Goal: Transaction & Acquisition: Purchase product/service

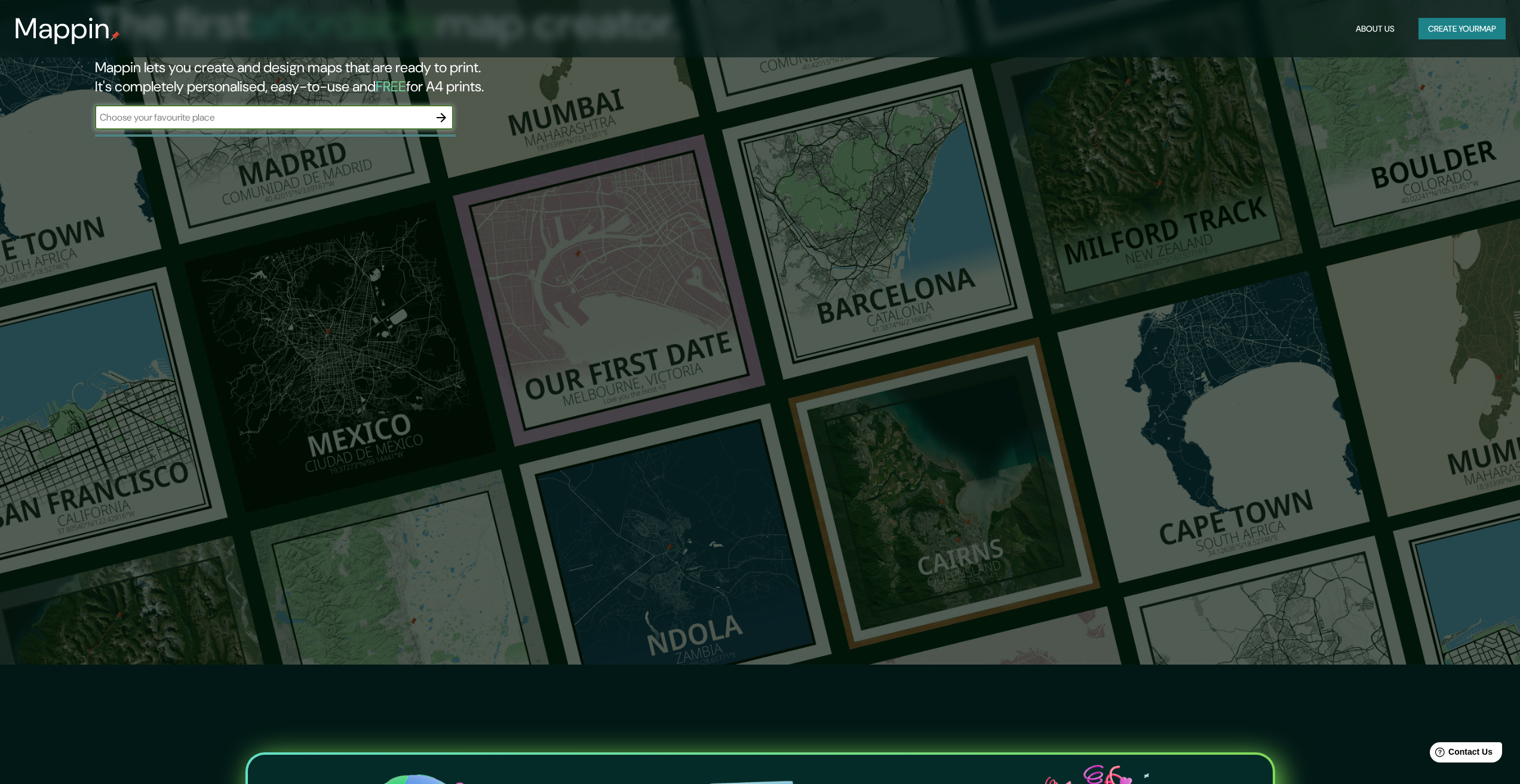
click at [293, 123] on input "text" at bounding box center [261, 117] width 334 height 14
type input "S"
type input "Madrid"
click at [436, 112] on icon "button" at bounding box center [441, 117] width 14 height 14
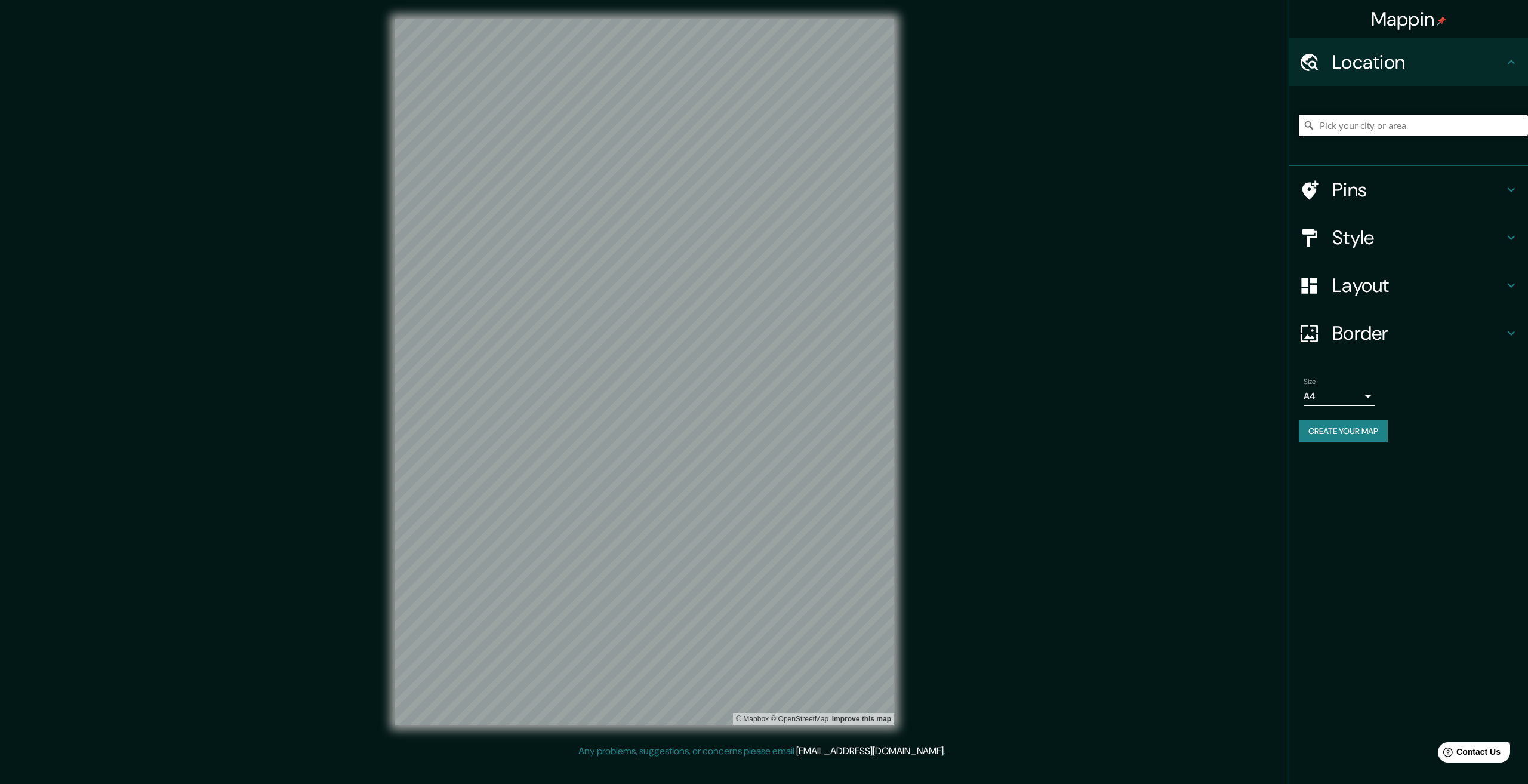
click at [1337, 128] on input "Pick your city or area" at bounding box center [1413, 125] width 229 height 21
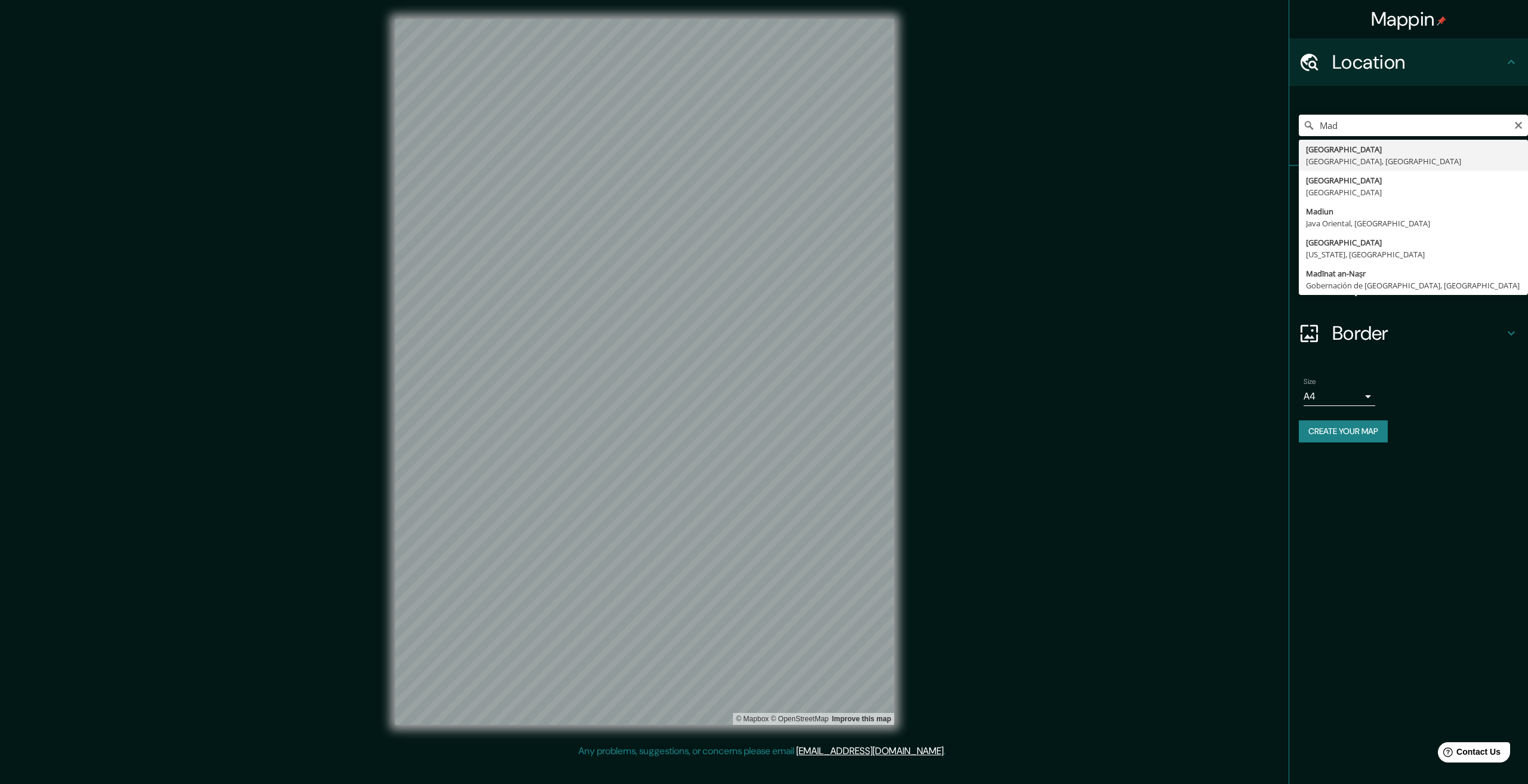
type input "Madrid, Madrid, España"
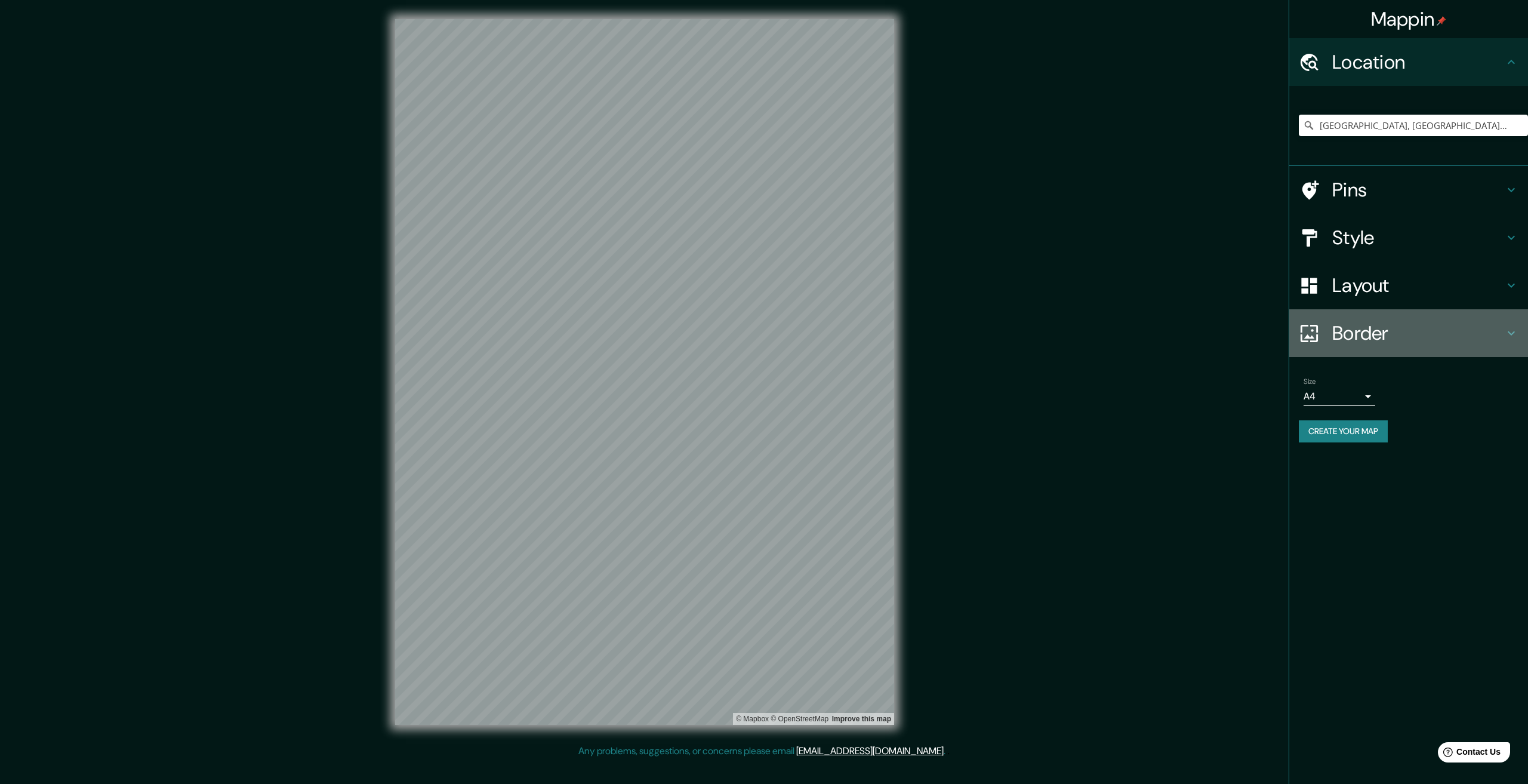
click at [1329, 322] on div "Border" at bounding box center [1409, 333] width 239 height 48
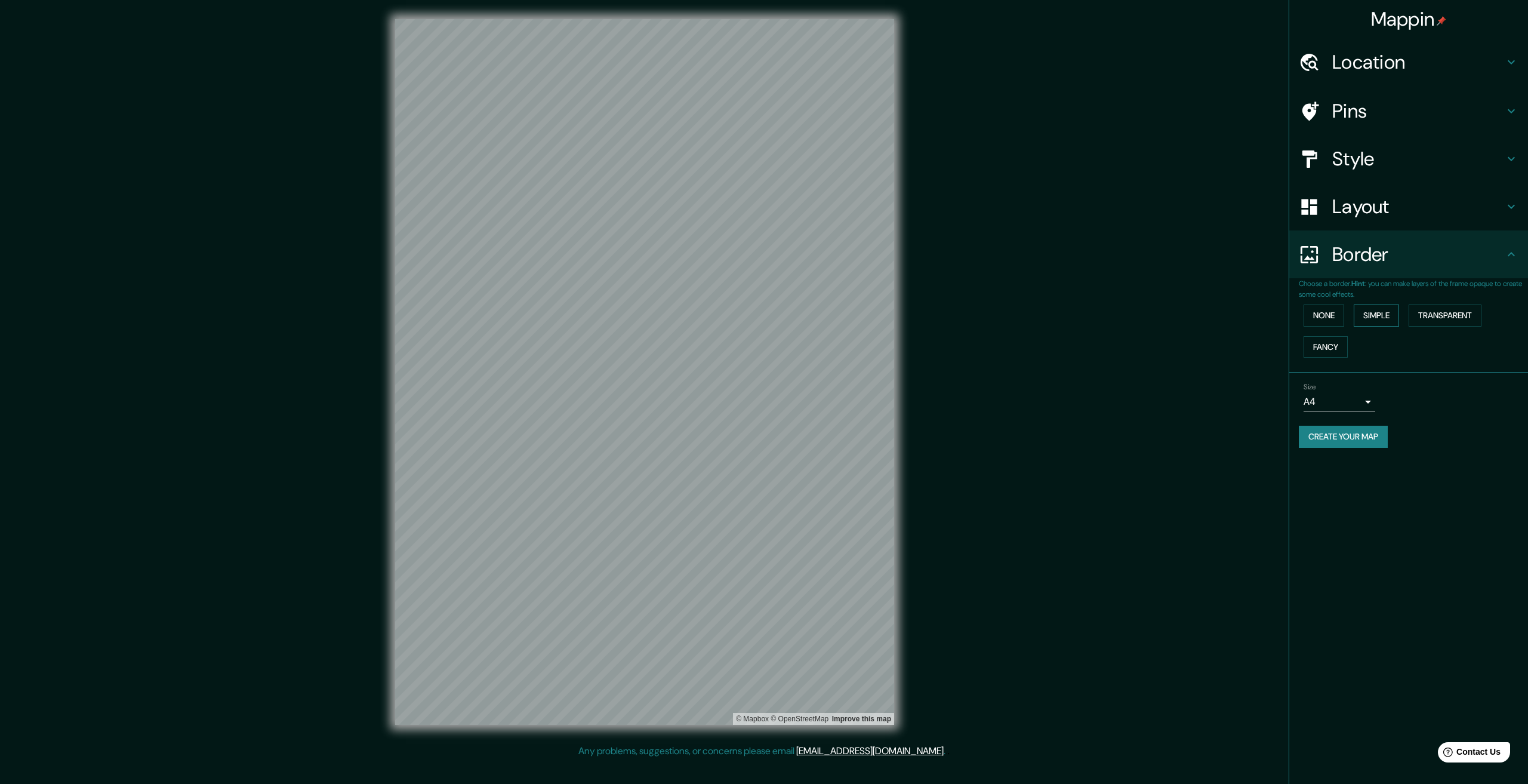
click at [1373, 309] on button "Simple" at bounding box center [1377, 315] width 45 height 22
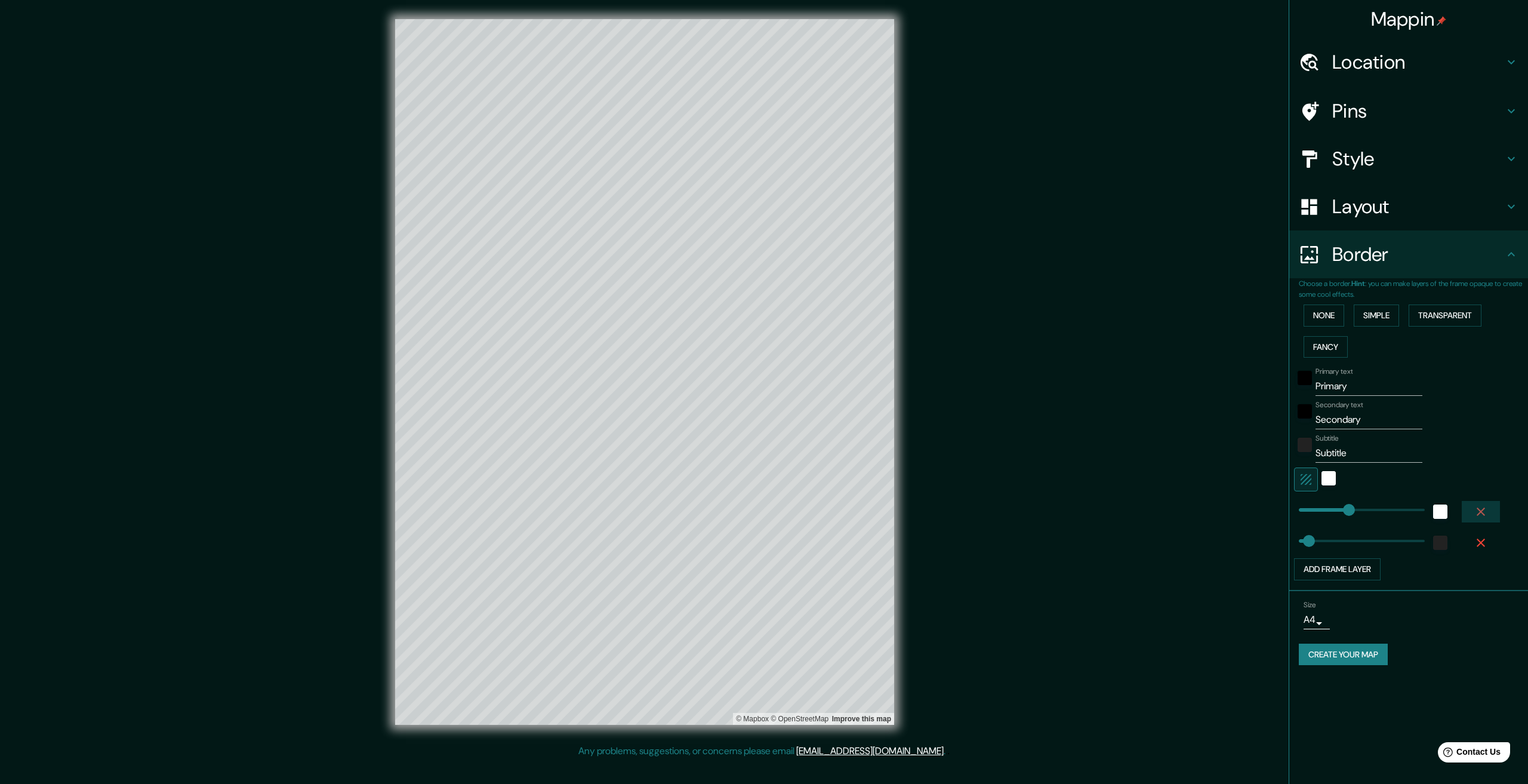
click at [1485, 511] on icon "button" at bounding box center [1480, 511] width 14 height 14
click at [1483, 512] on icon "button" at bounding box center [1480, 511] width 14 height 14
click at [1356, 389] on input "Primary" at bounding box center [1369, 386] width 107 height 19
type input "Madrid"
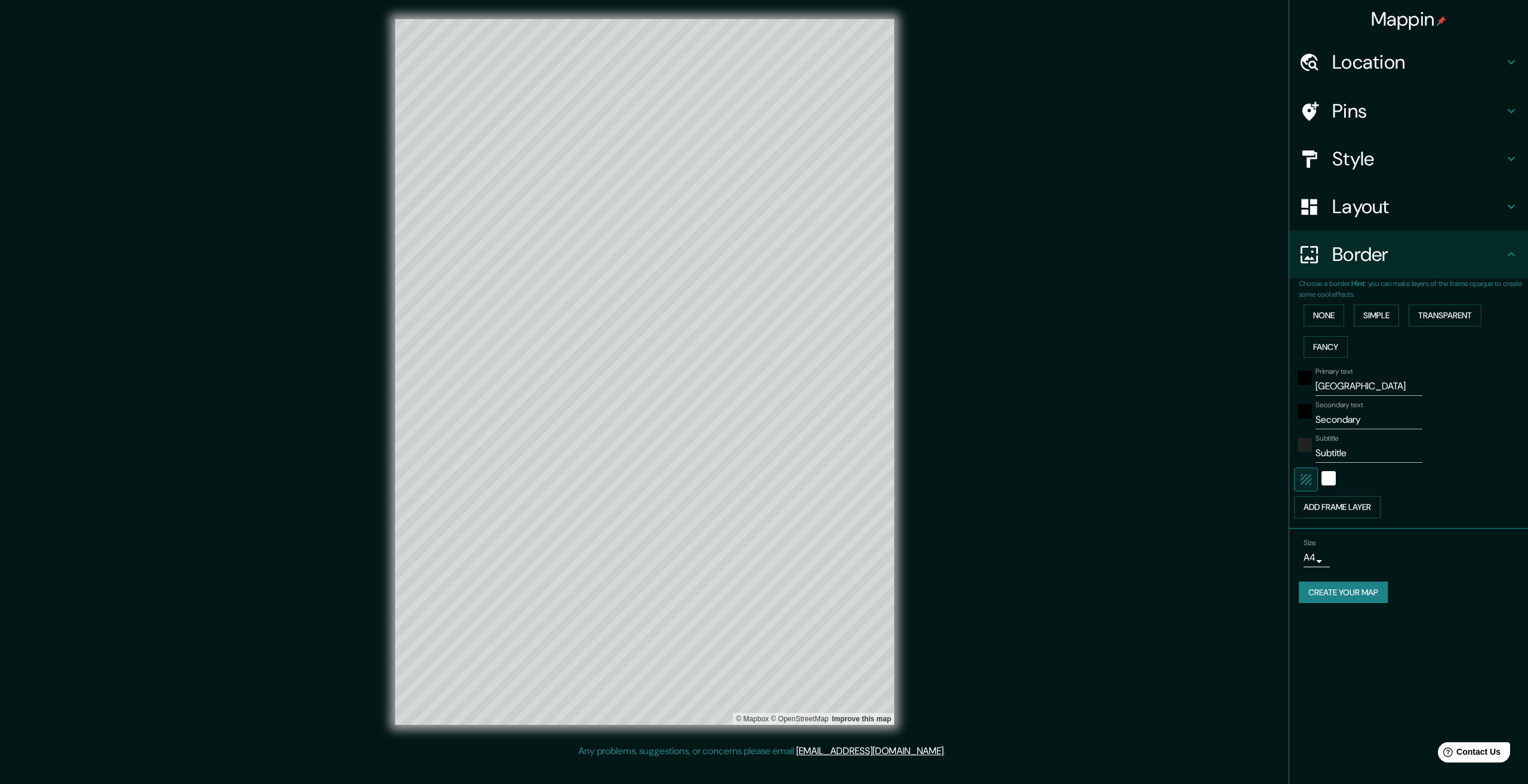
click at [1346, 415] on input "Secondary" at bounding box center [1369, 419] width 107 height 19
type input "ESPAÑA"
click at [1332, 447] on input "Subtitle" at bounding box center [1369, 453] width 107 height 19
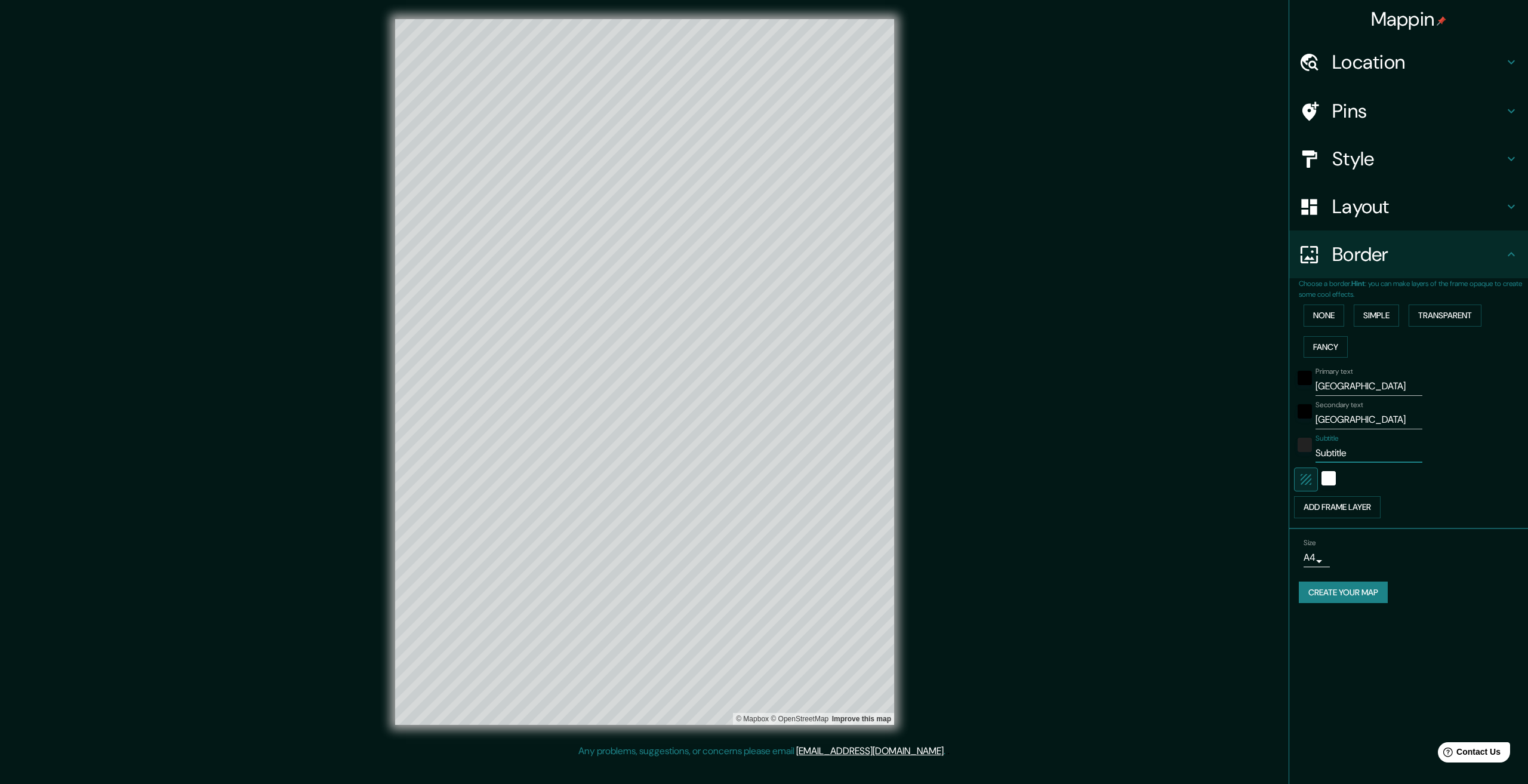
paste input "40°25′01″N 3°42′12″O"
click at [1363, 459] on input "40°25′01″N 3°42′12″O" at bounding box center [1369, 453] width 107 height 19
type input "40°25′01″N - 3°42′12″O"
click at [1319, 557] on body "Mappin Location Madrid, Madrid, España Pins Style Layout Border Choose a border…" at bounding box center [764, 392] width 1528 height 784
click at [1317, 603] on li "A3" at bounding box center [1315, 604] width 59 height 21
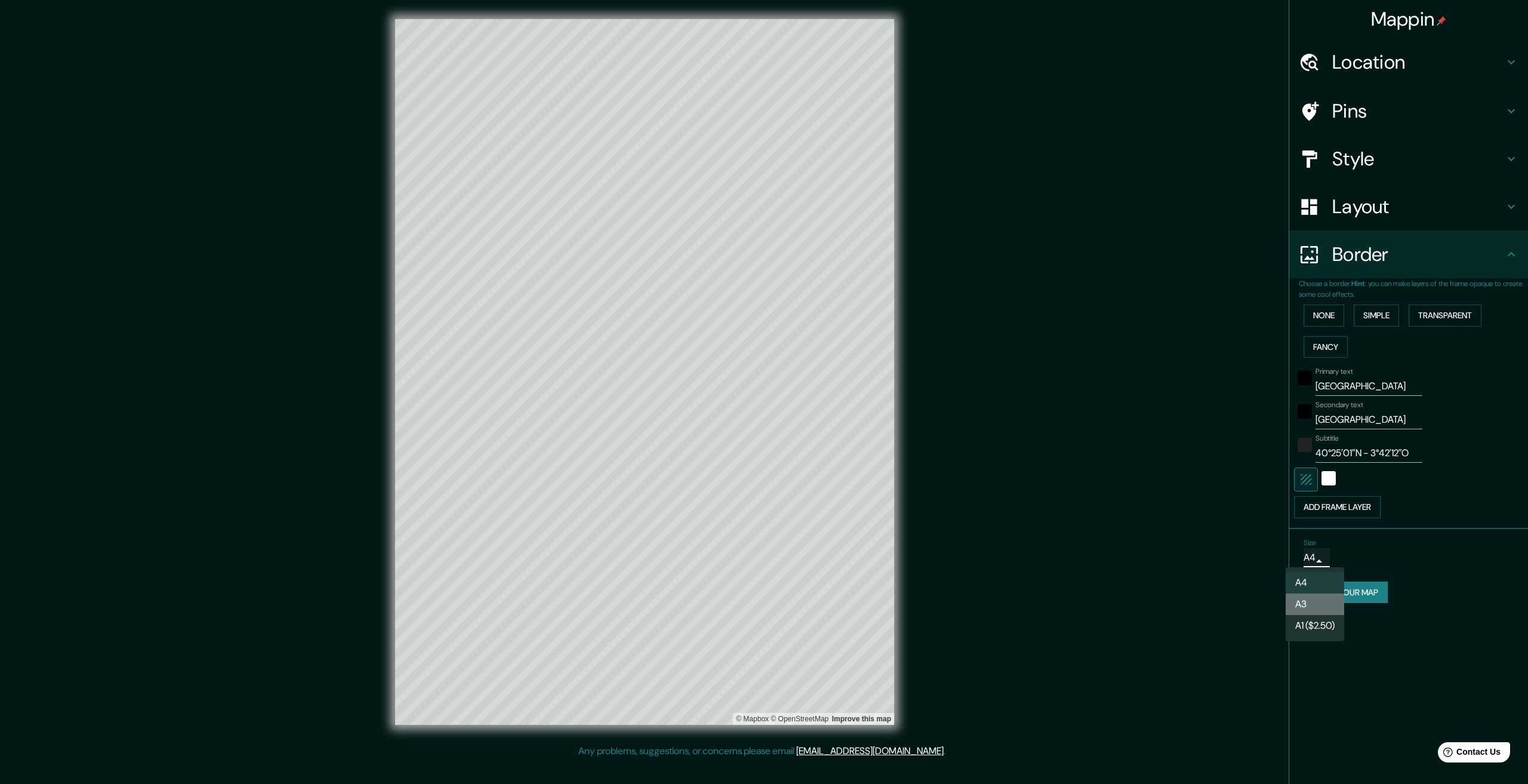
type input "a4"
click at [1363, 159] on h4 "Style" at bounding box center [1418, 159] width 172 height 24
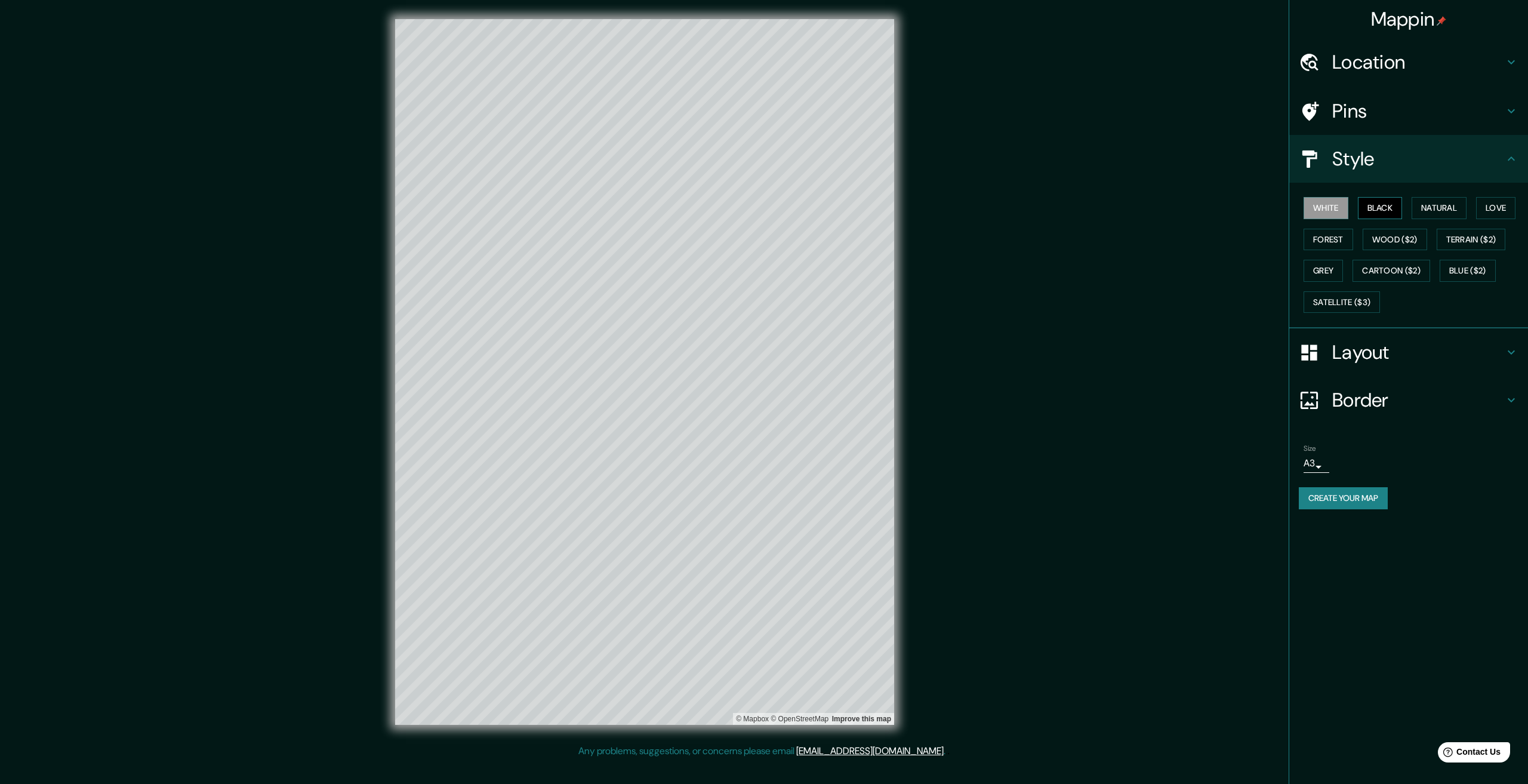
click at [1386, 201] on button "Black" at bounding box center [1380, 207] width 45 height 22
click at [1419, 203] on button "Natural" at bounding box center [1439, 207] width 55 height 22
click at [1494, 207] on button "Love" at bounding box center [1495, 207] width 39 height 22
click at [1329, 236] on button "Forest" at bounding box center [1328, 239] width 49 height 22
click at [1315, 261] on button "Grey" at bounding box center [1323, 270] width 39 height 22
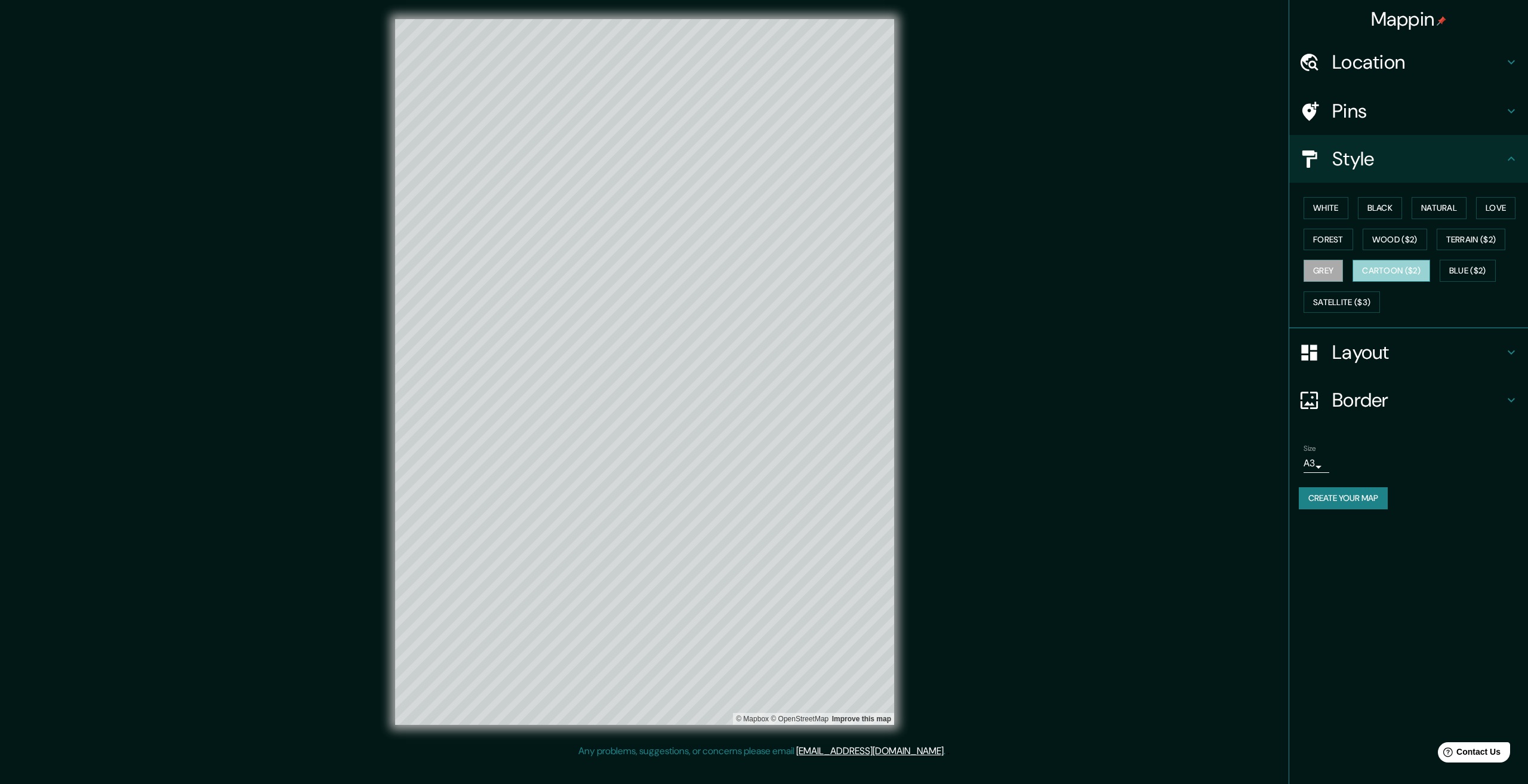
click at [1391, 267] on button "Cartoon ($2)" at bounding box center [1391, 270] width 77 height 22
click at [1475, 276] on button "Blue ($2)" at bounding box center [1467, 270] width 56 height 22
click at [1411, 238] on button "Wood ($2)" at bounding box center [1395, 239] width 65 height 22
click at [1357, 303] on button "Satellite ($3)" at bounding box center [1341, 302] width 77 height 22
click at [1402, 205] on button "Black" at bounding box center [1380, 207] width 45 height 22
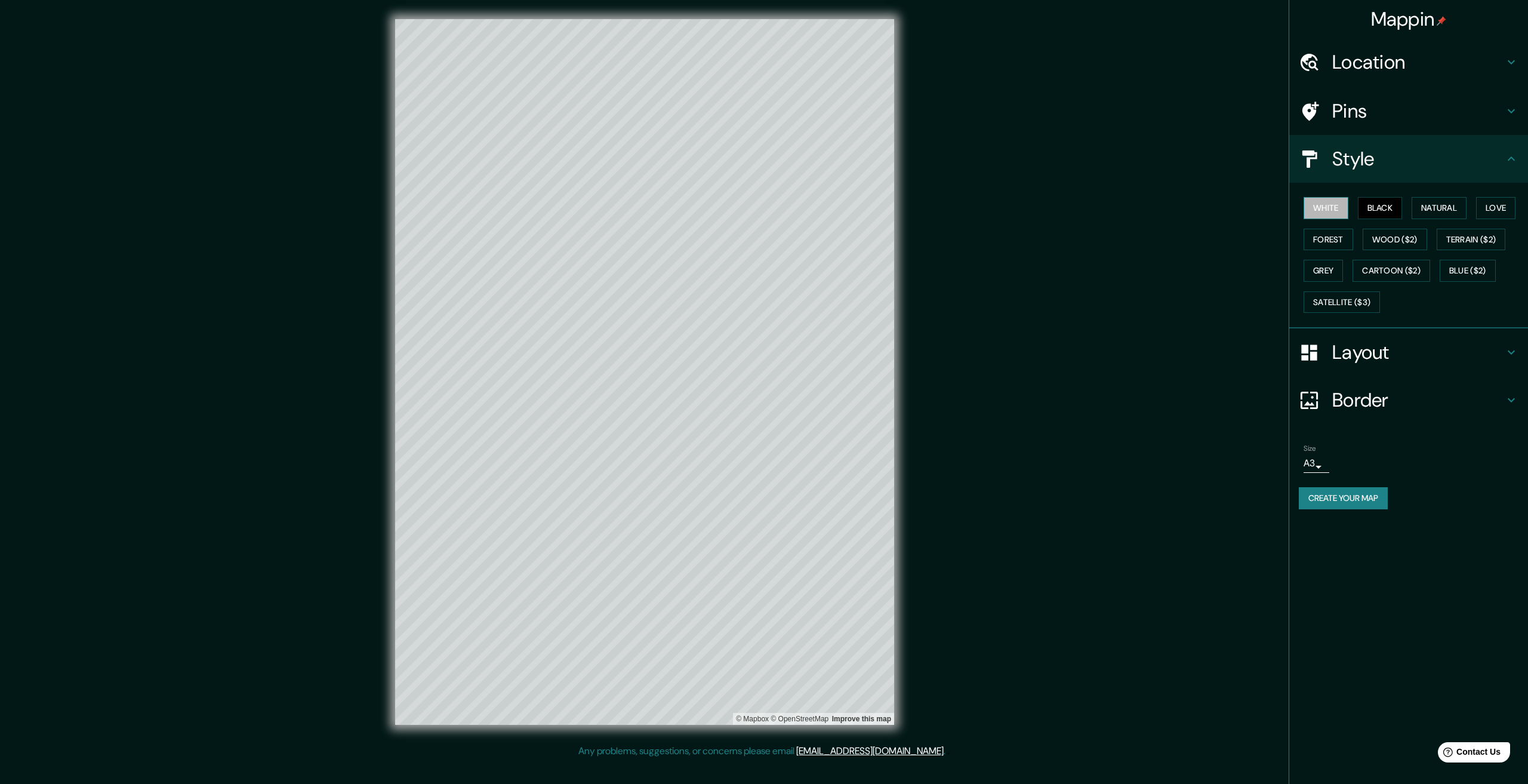
click at [1335, 201] on button "White" at bounding box center [1325, 207] width 45 height 22
click at [1332, 272] on button "Grey" at bounding box center [1323, 270] width 39 height 22
click at [1333, 217] on button "White" at bounding box center [1325, 207] width 45 height 22
click at [1349, 507] on button "Create your map" at bounding box center [1343, 498] width 89 height 22
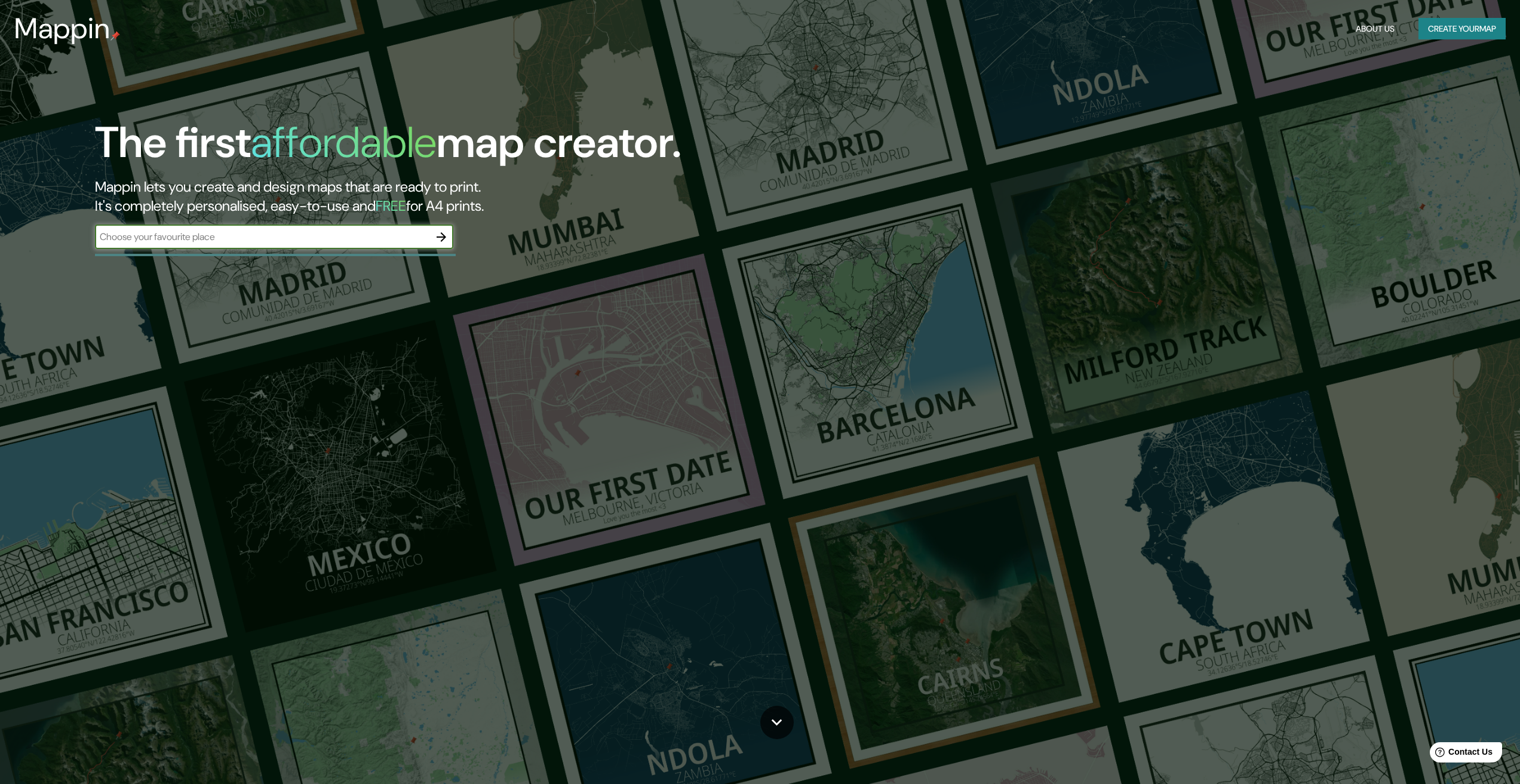
click at [309, 231] on input "text" at bounding box center [261, 237] width 334 height 14
type input "[GEOGRAPHIC_DATA]"
click at [439, 228] on button "button" at bounding box center [442, 237] width 24 height 24
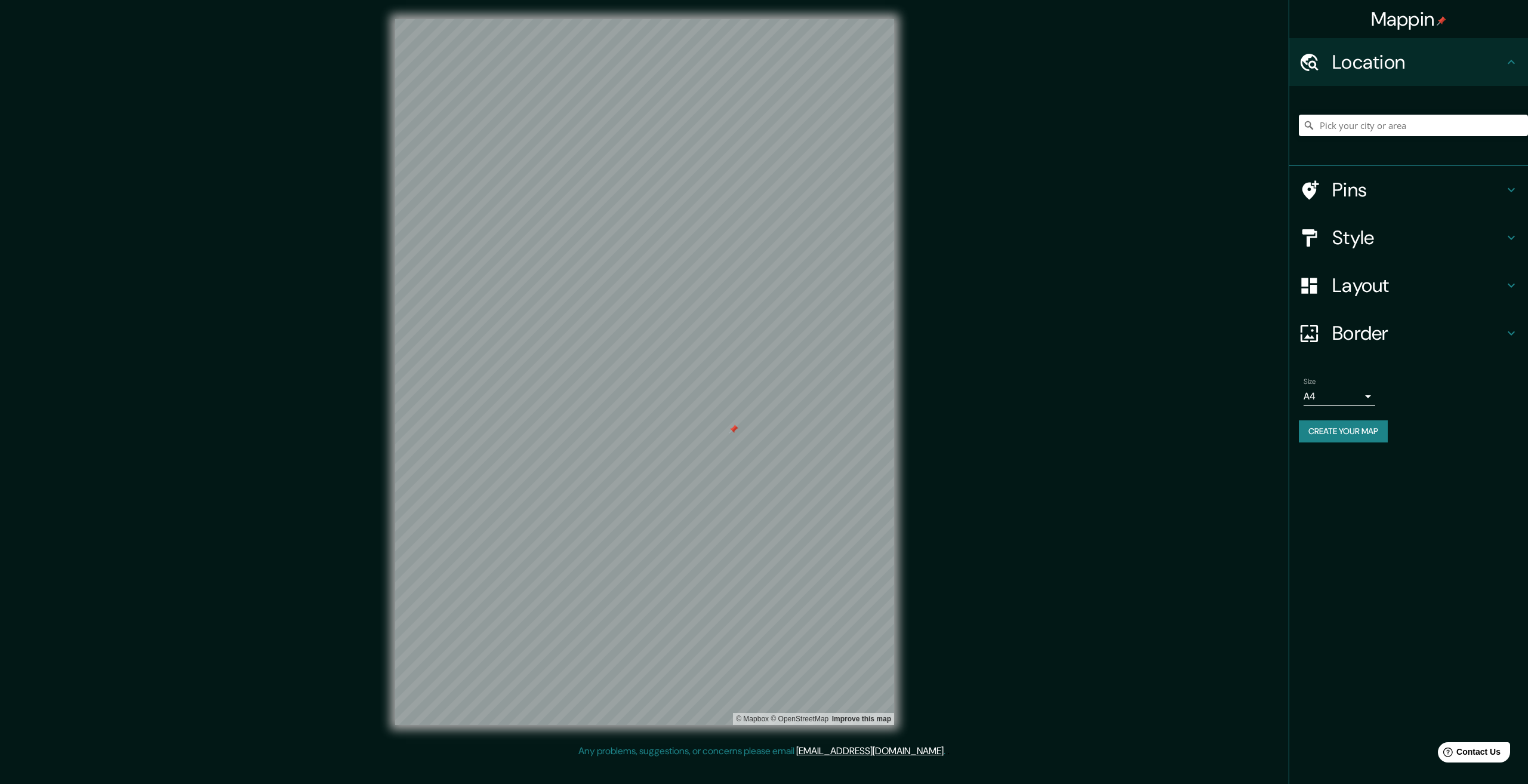
click at [1355, 289] on h4 "Layout" at bounding box center [1418, 285] width 172 height 24
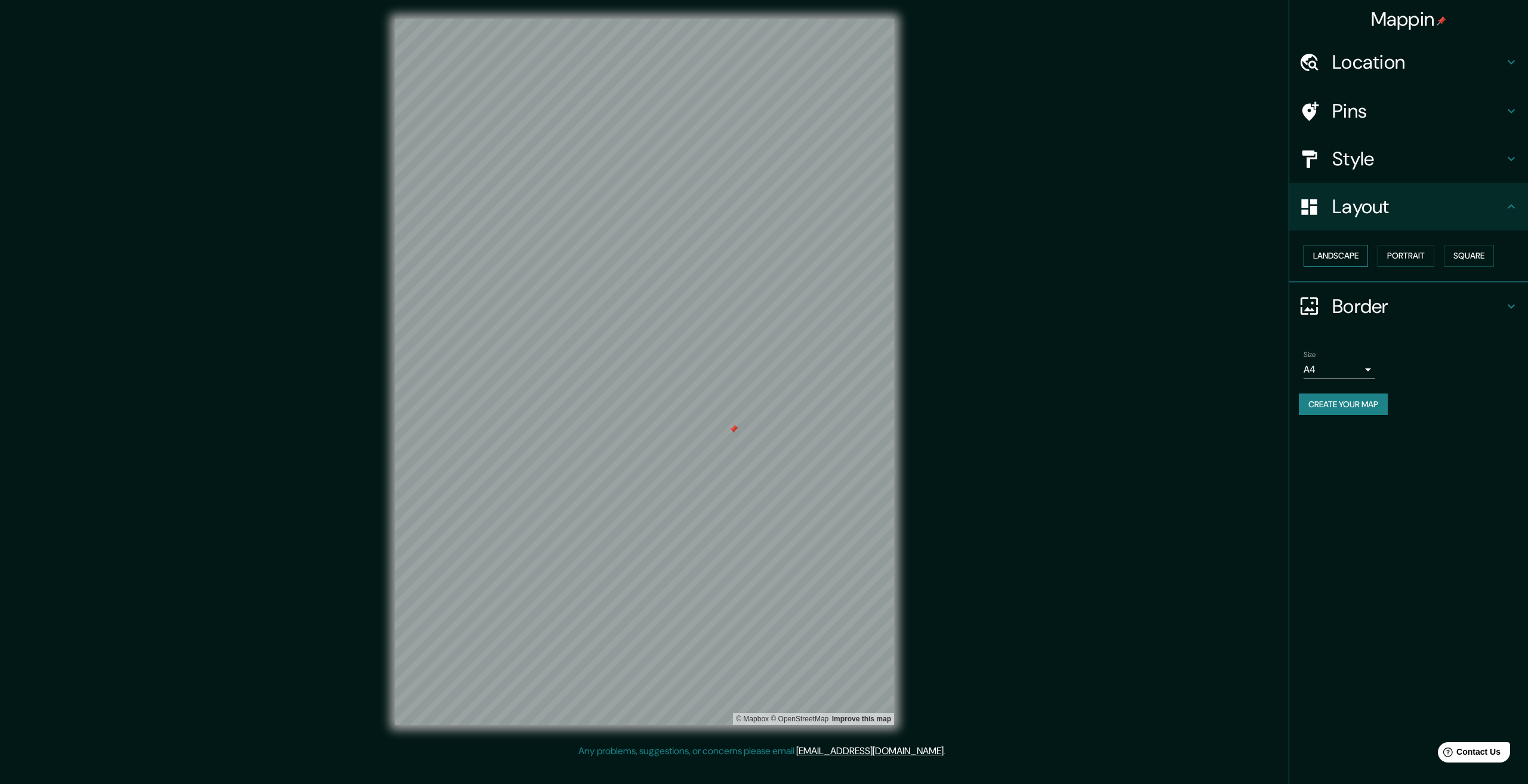
click at [1354, 257] on button "Landscape" at bounding box center [1335, 255] width 65 height 22
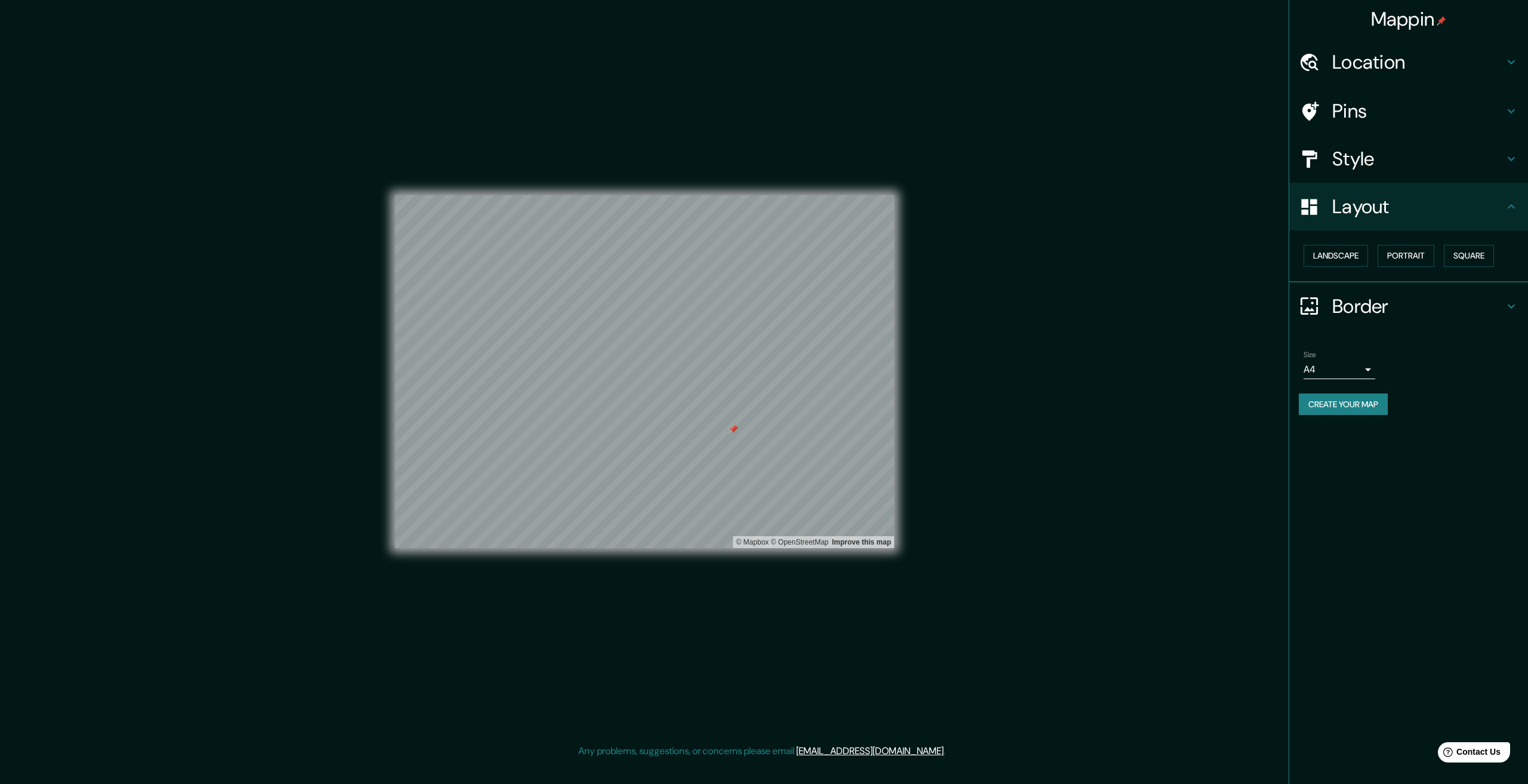
click at [733, 427] on div at bounding box center [733, 429] width 9 height 9
click at [1375, 151] on h4 "Style" at bounding box center [1418, 159] width 172 height 24
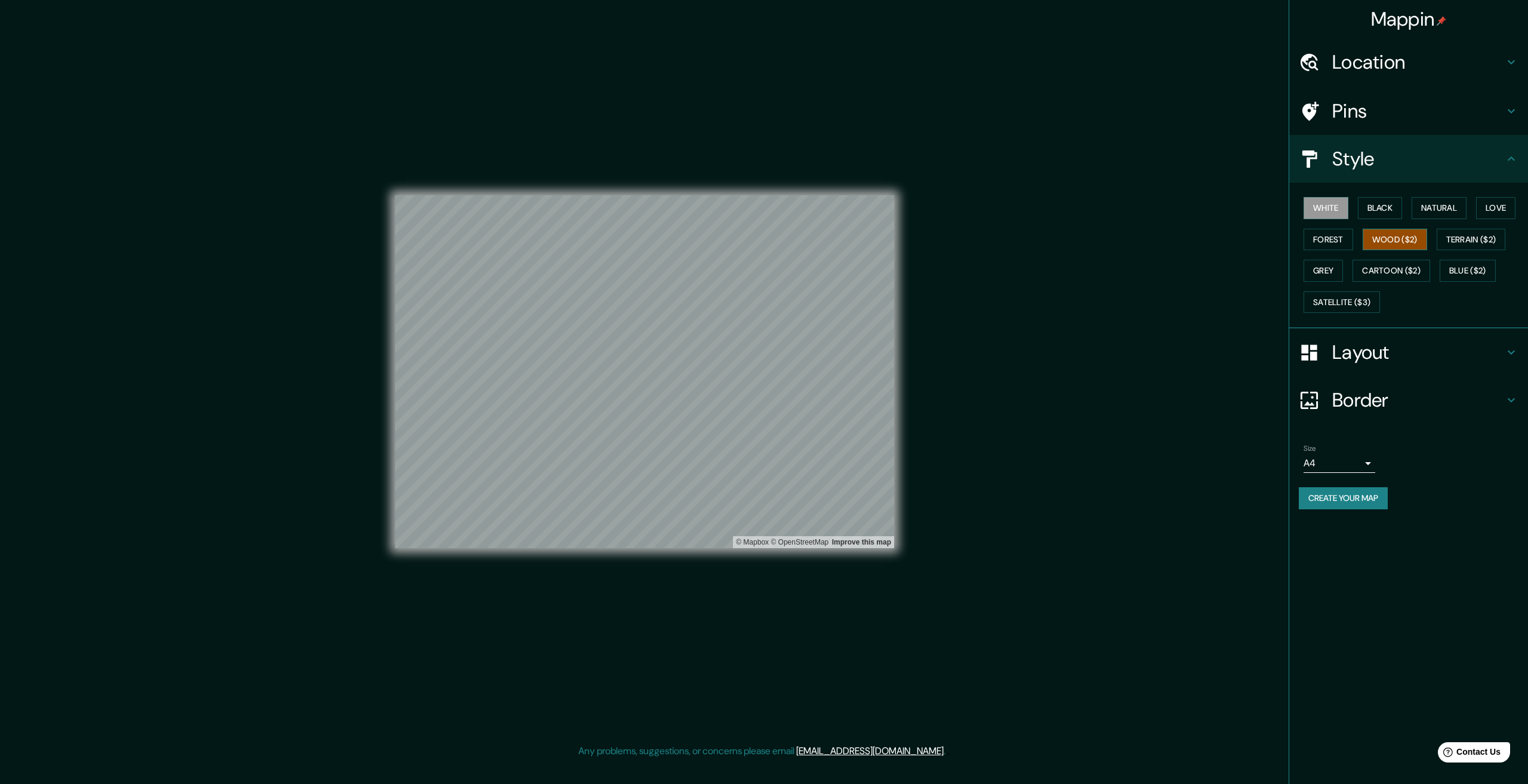
click at [1385, 244] on button "Wood ($2)" at bounding box center [1395, 239] width 65 height 22
click at [1370, 269] on button "Cartoon ($2)" at bounding box center [1391, 270] width 77 height 22
click at [1343, 302] on button "Satellite ($3)" at bounding box center [1341, 302] width 77 height 22
click at [1469, 287] on div "White Black Natural Love Forest Wood ($2) Terrain ($2) Grey Cartoon ($2) Blue (…" at bounding box center [1413, 255] width 229 height 125
click at [1469, 282] on div "White Black Natural Love Forest Wood ($2) Terrain ($2) Grey Cartoon ($2) Blue (…" at bounding box center [1413, 255] width 229 height 125
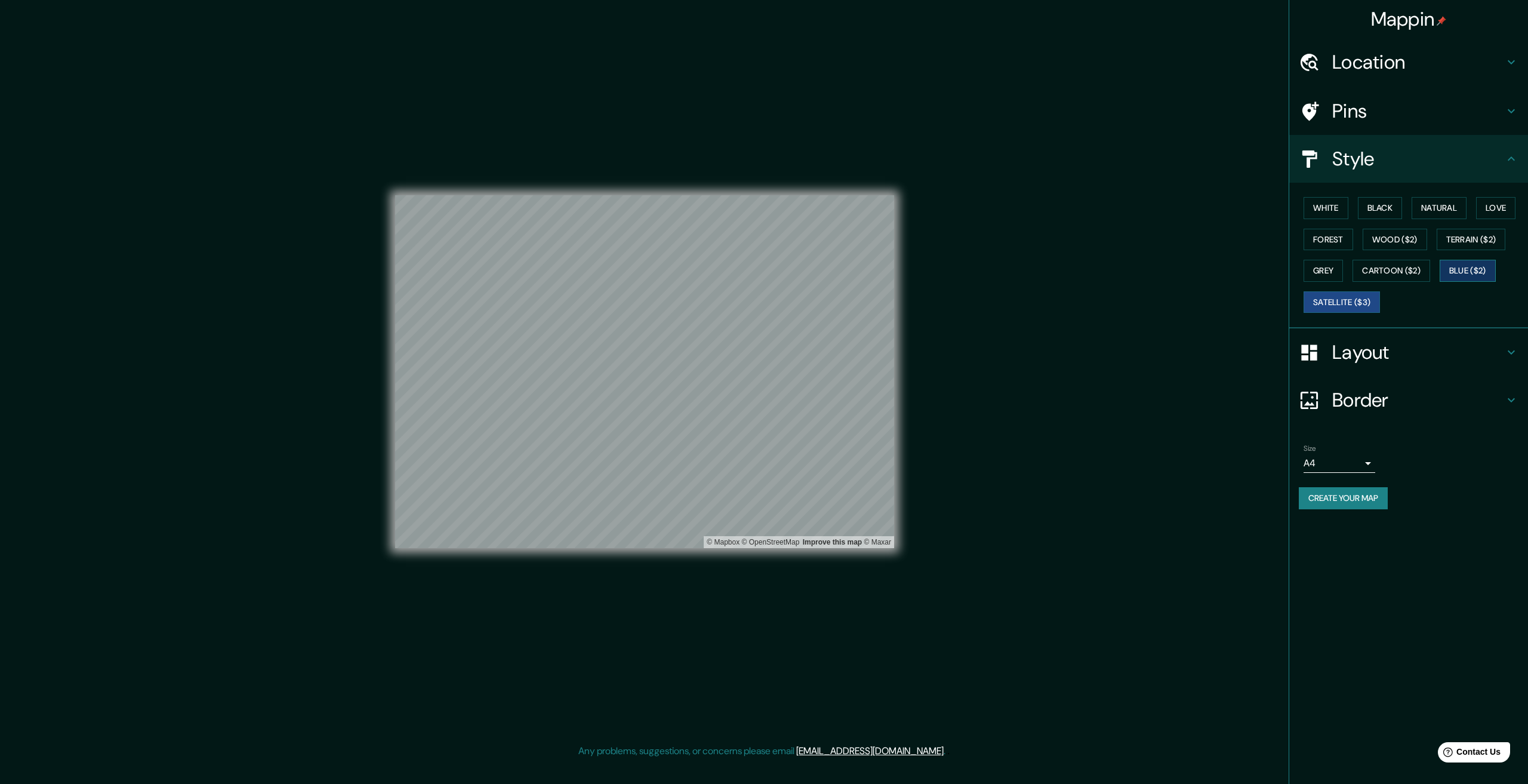
click at [1467, 271] on button "Blue ($2)" at bounding box center [1467, 270] width 56 height 22
click at [1327, 271] on button "Grey" at bounding box center [1323, 270] width 39 height 22
click at [1489, 209] on button "Love" at bounding box center [1495, 207] width 39 height 22
click at [1445, 209] on button "Natural" at bounding box center [1439, 207] width 55 height 22
click at [1403, 204] on button "Black" at bounding box center [1380, 207] width 45 height 22
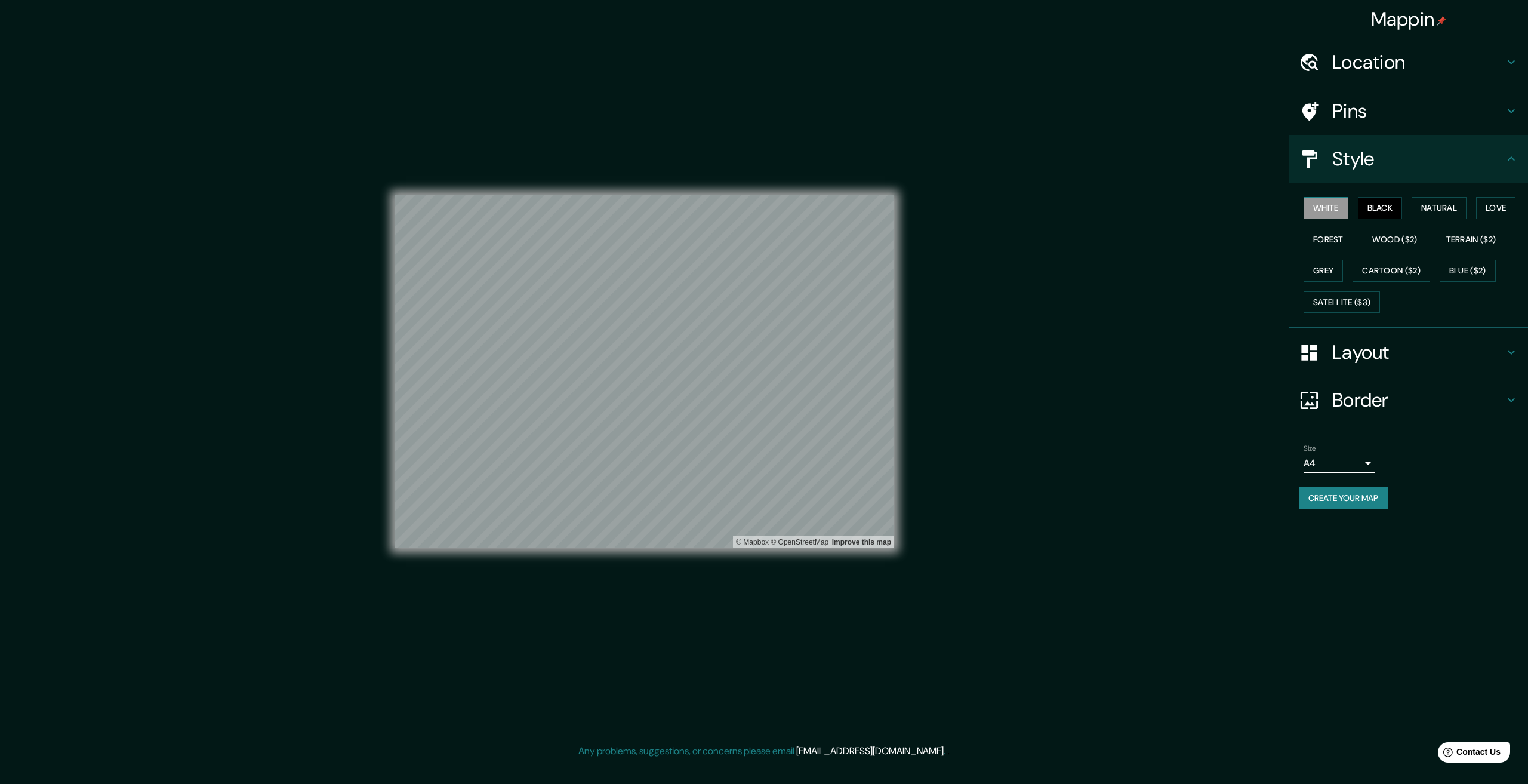
click at [1328, 201] on button "White" at bounding box center [1325, 207] width 45 height 22
click at [1351, 357] on h4 "Layout" at bounding box center [1418, 352] width 172 height 24
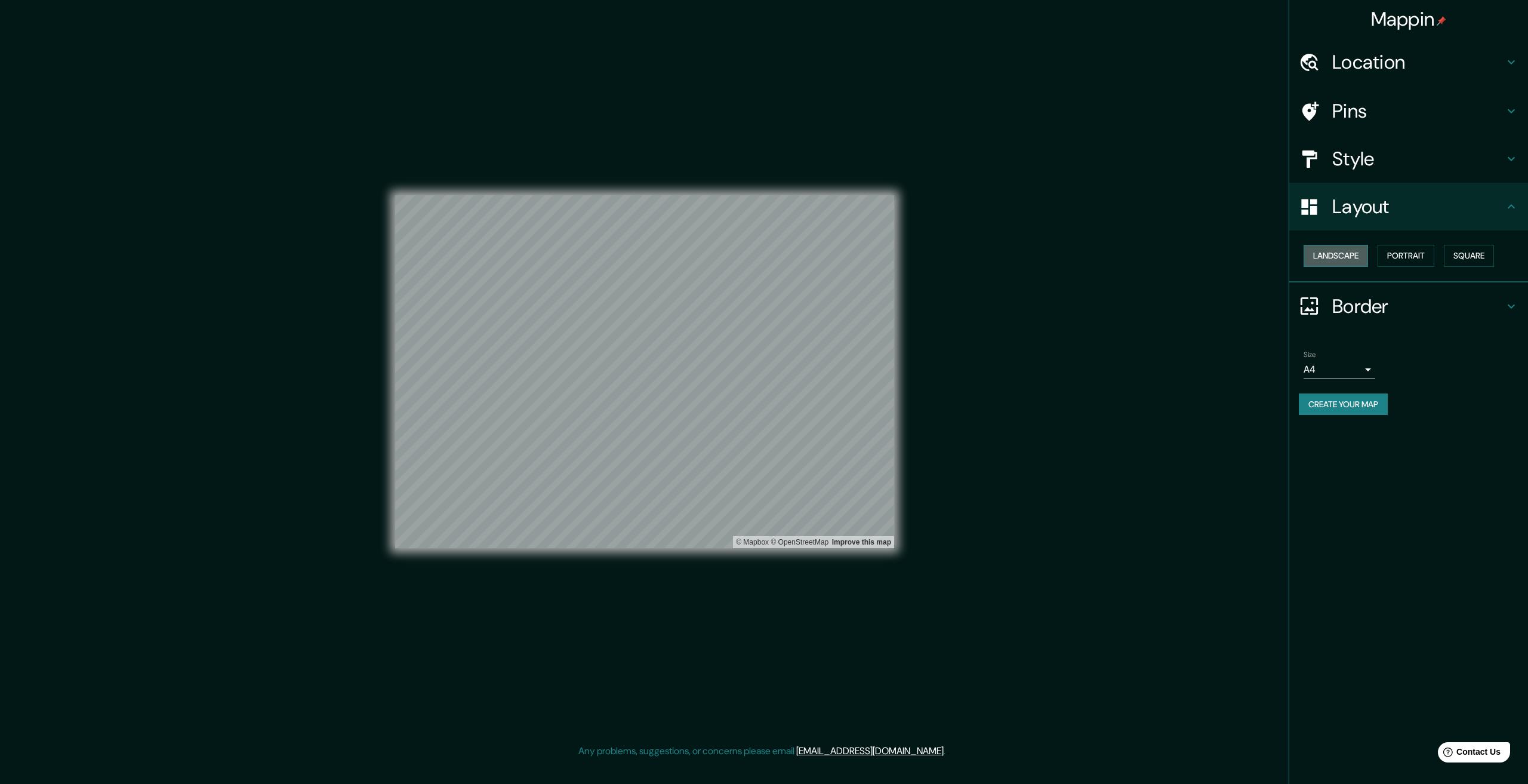
click at [1351, 254] on button "Landscape" at bounding box center [1335, 255] width 65 height 22
click at [1384, 257] on button "Portrait" at bounding box center [1405, 255] width 57 height 22
